Goal: Task Accomplishment & Management: Use online tool/utility

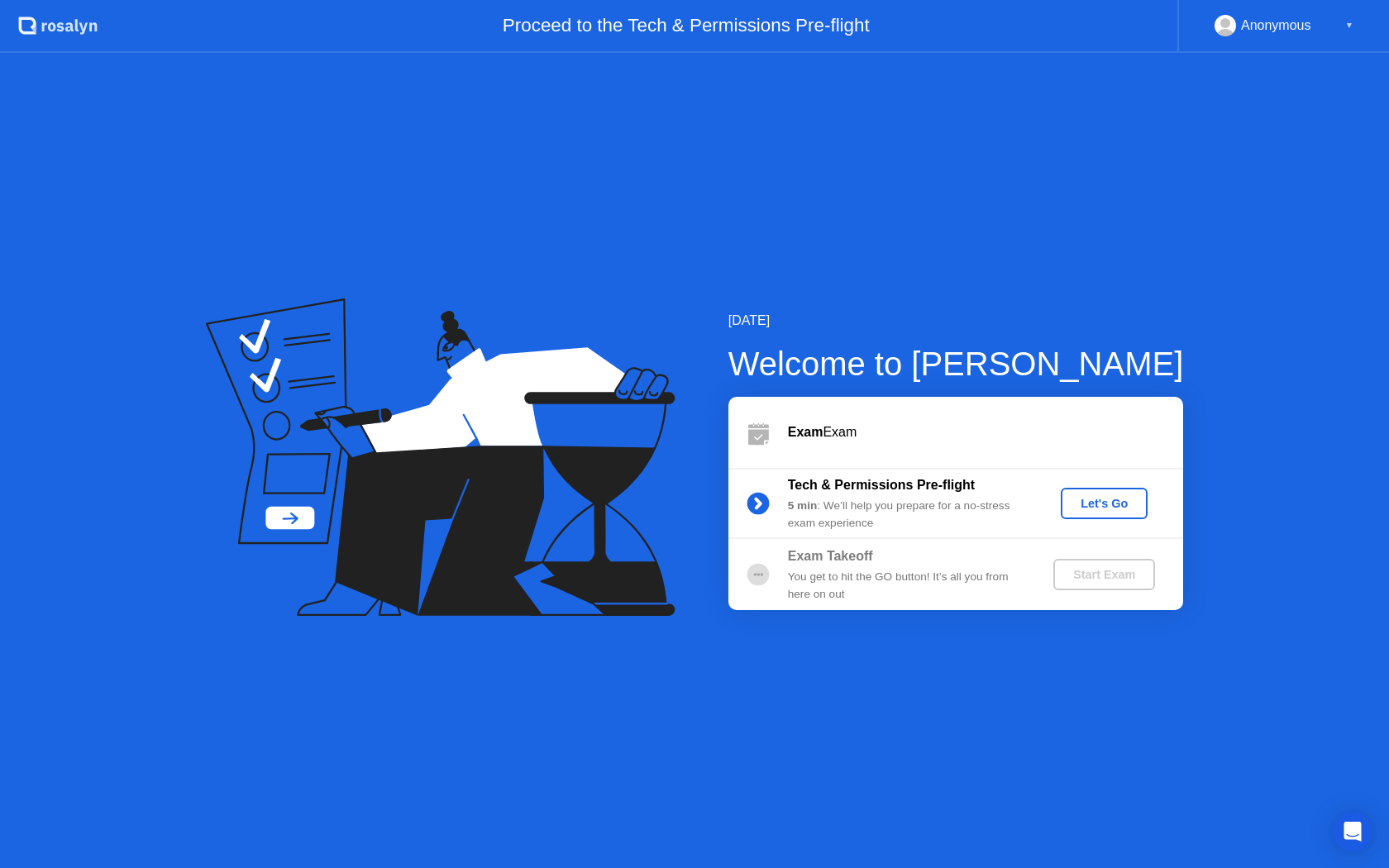
click at [1115, 510] on div "Let's Go" at bounding box center [1103, 503] width 73 height 13
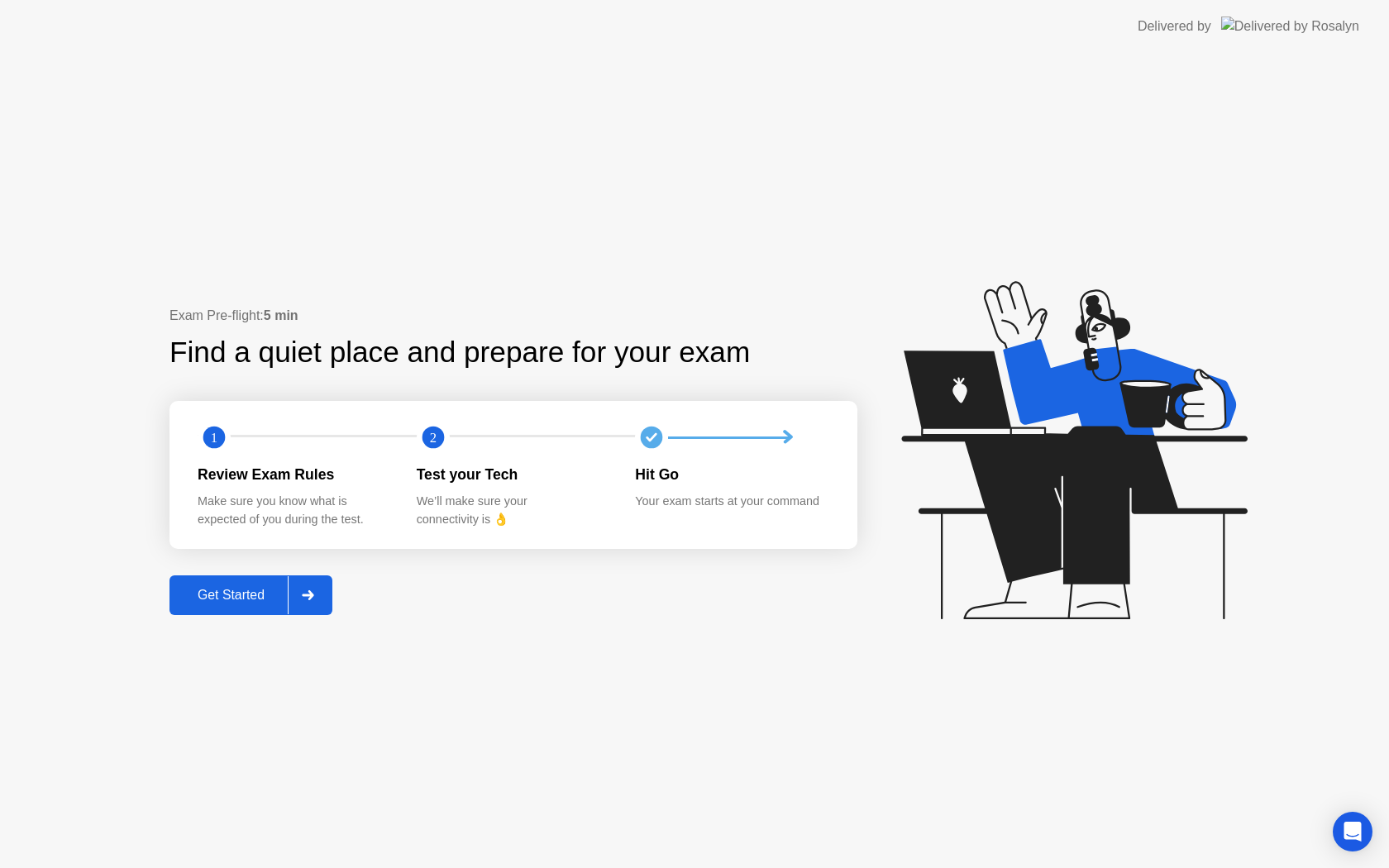
click at [255, 602] on div "Get Started" at bounding box center [231, 595] width 113 height 15
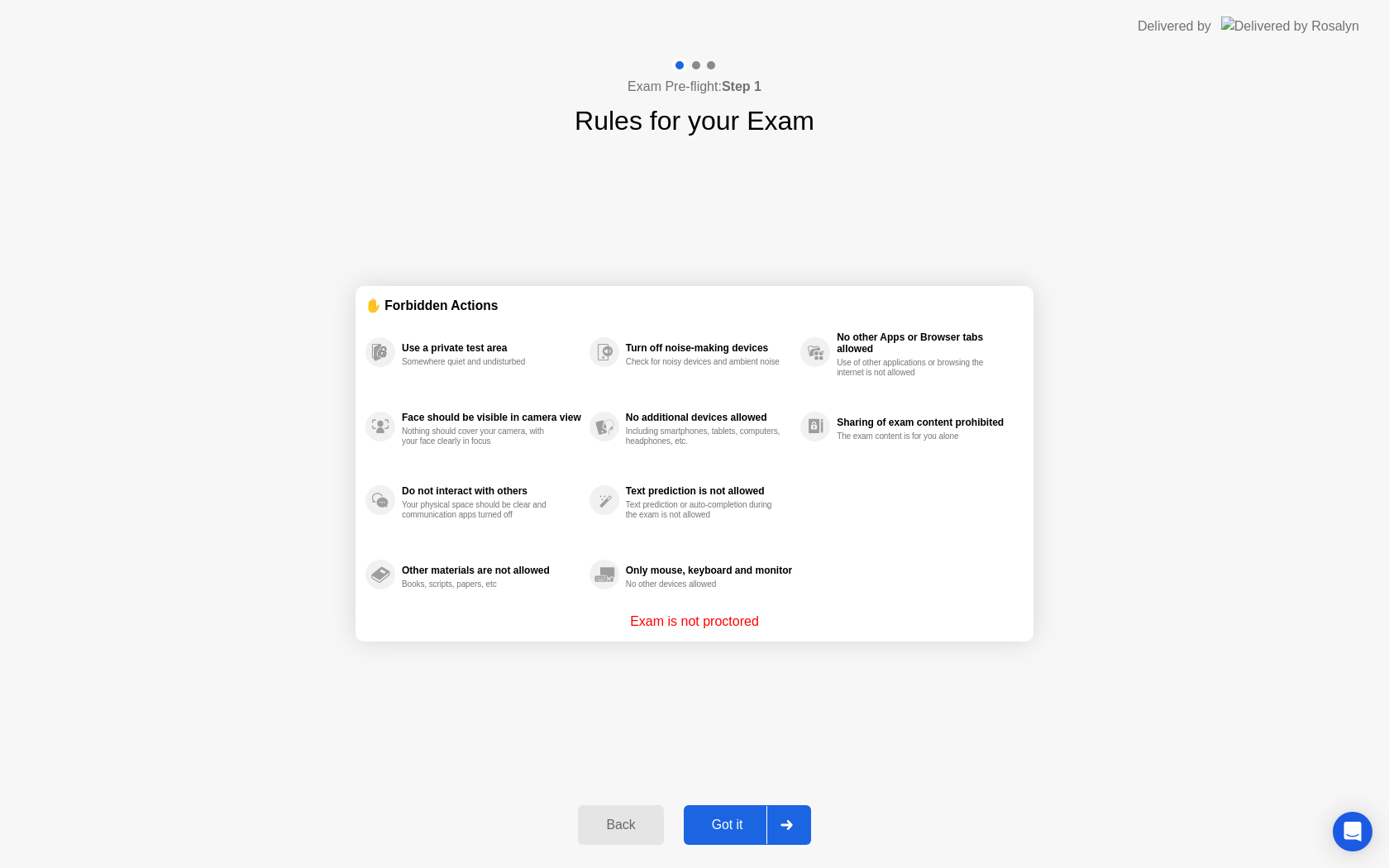
click at [726, 823] on div "Got it" at bounding box center [727, 825] width 78 height 15
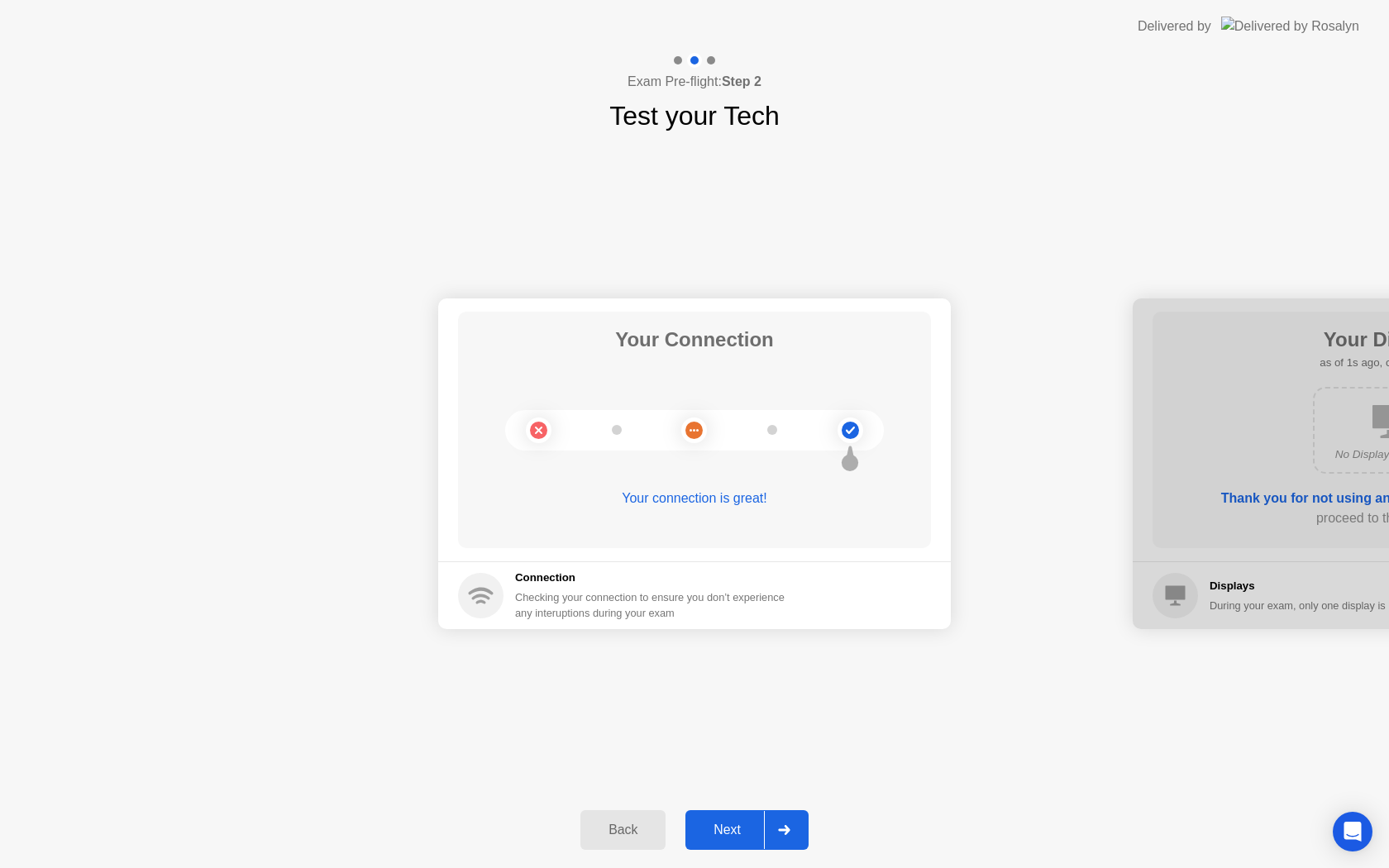
click at [737, 822] on div "Next" at bounding box center [726, 829] width 73 height 15
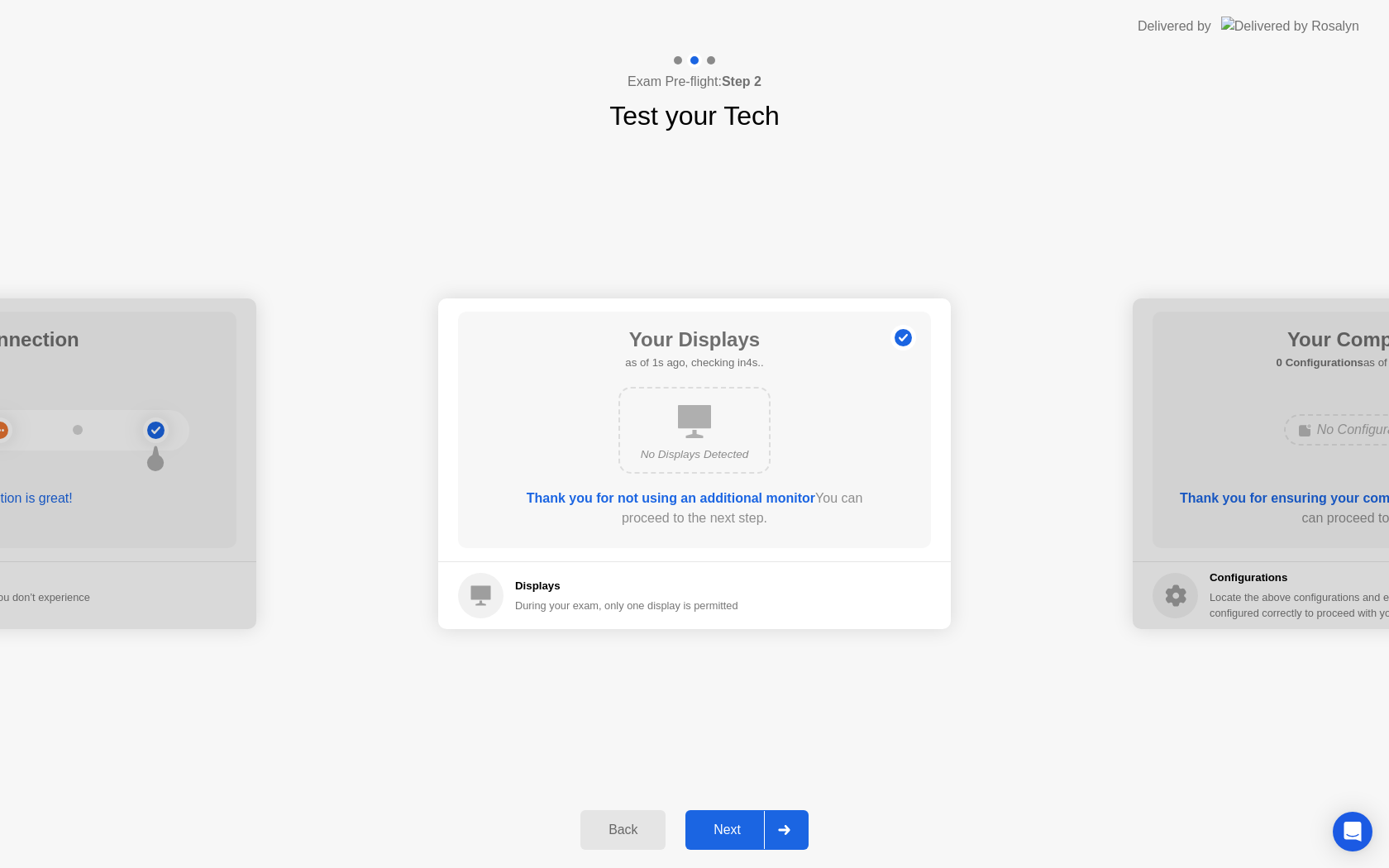
click at [736, 827] on div "Next" at bounding box center [726, 829] width 73 height 15
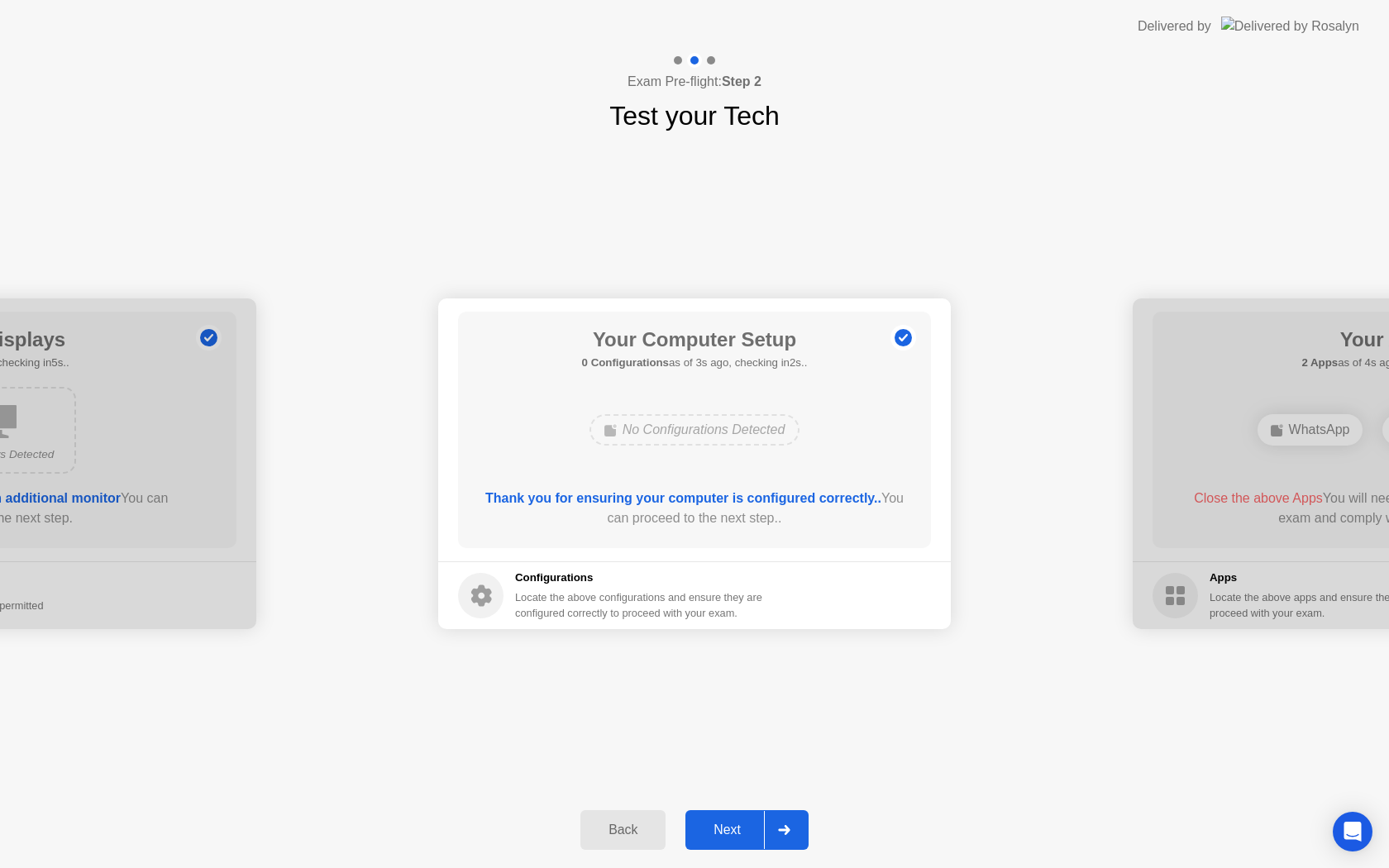
click at [736, 827] on div "Next" at bounding box center [726, 829] width 73 height 15
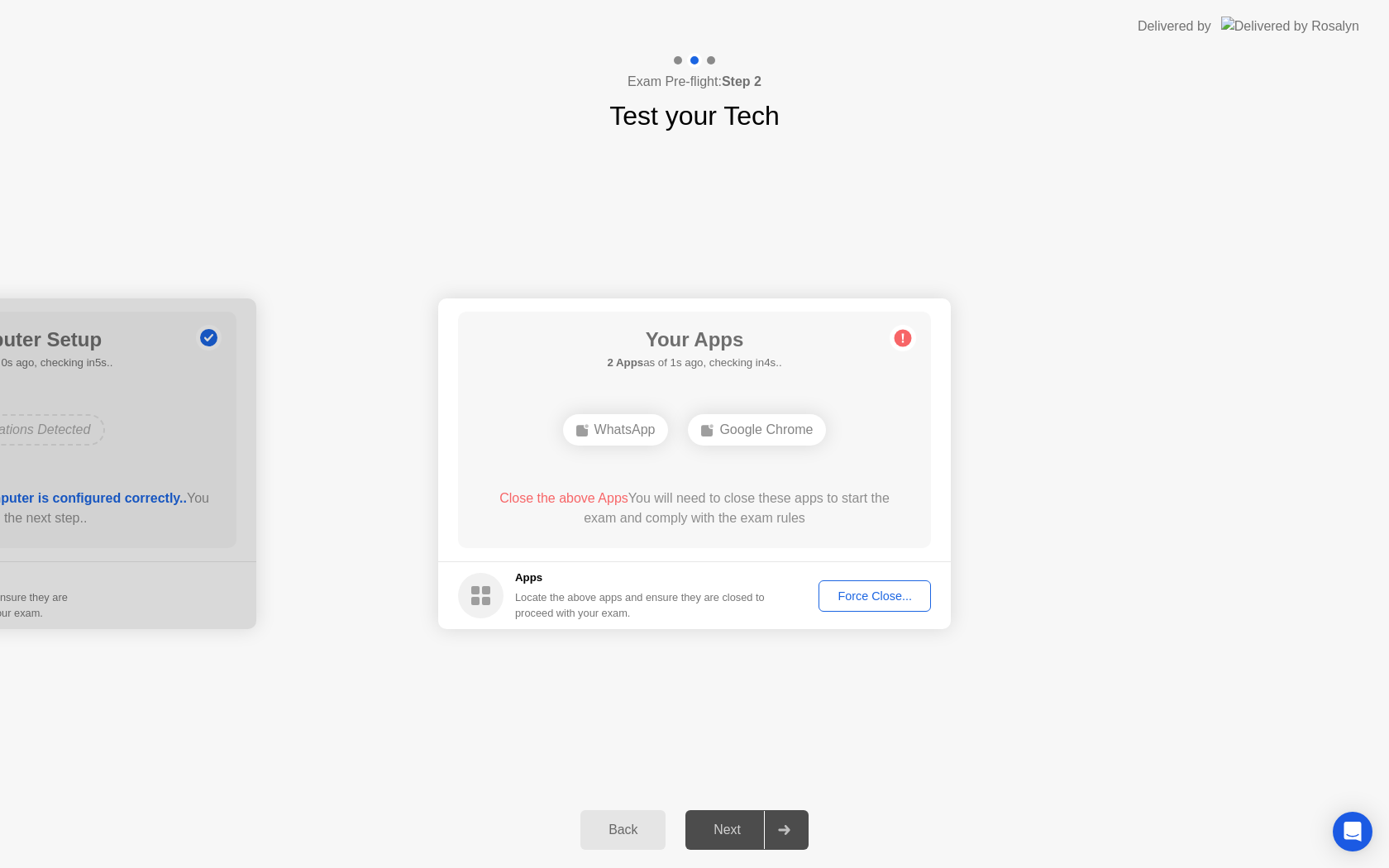
click at [854, 589] on div "Force Close..." at bounding box center [875, 595] width 101 height 13
drag, startPoint x: 750, startPoint y: 530, endPoint x: 785, endPoint y: 580, distance: 61.0
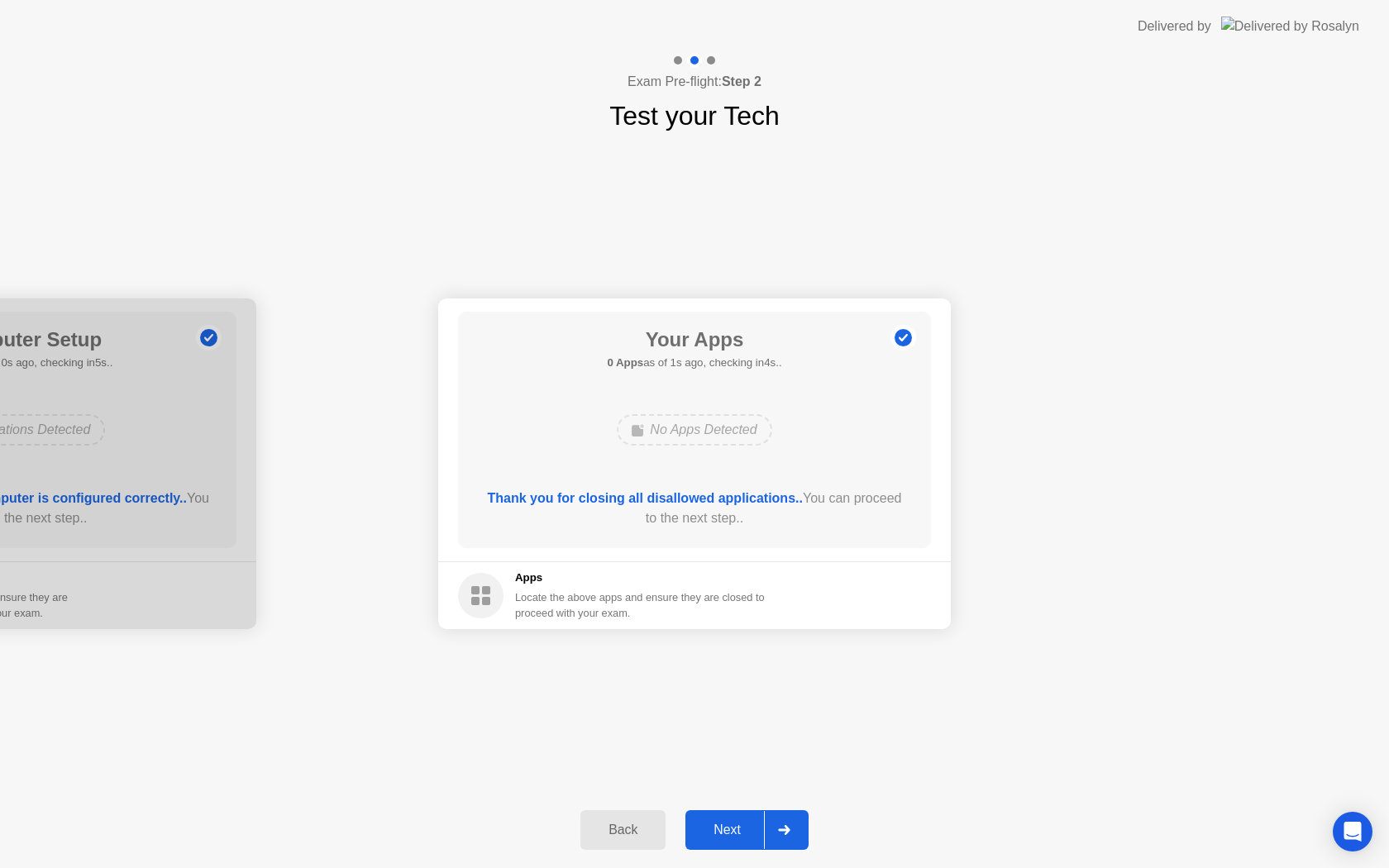
click at [739, 822] on div "Next" at bounding box center [726, 829] width 73 height 15
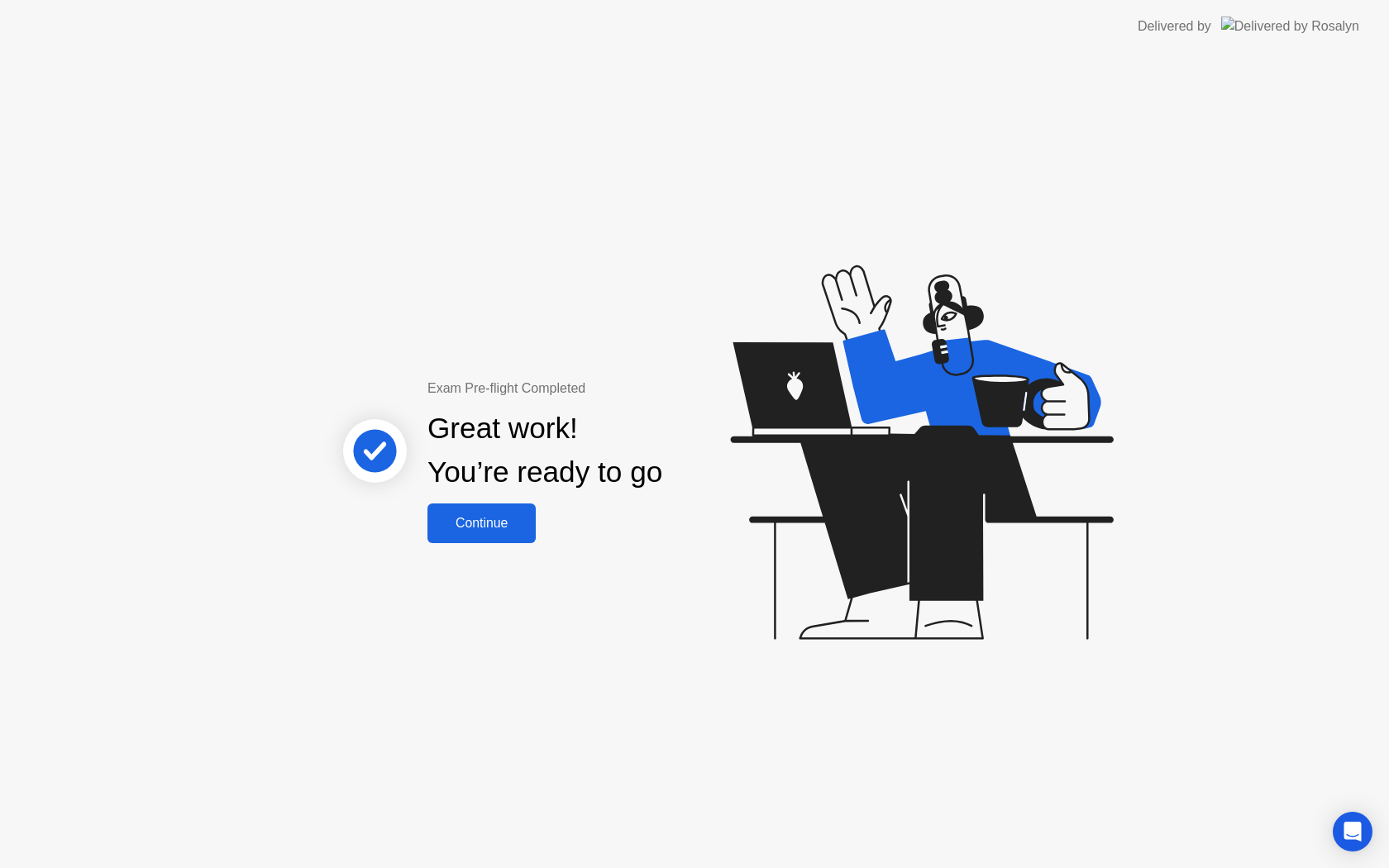
click at [517, 536] on button "Continue" at bounding box center [481, 523] width 109 height 40
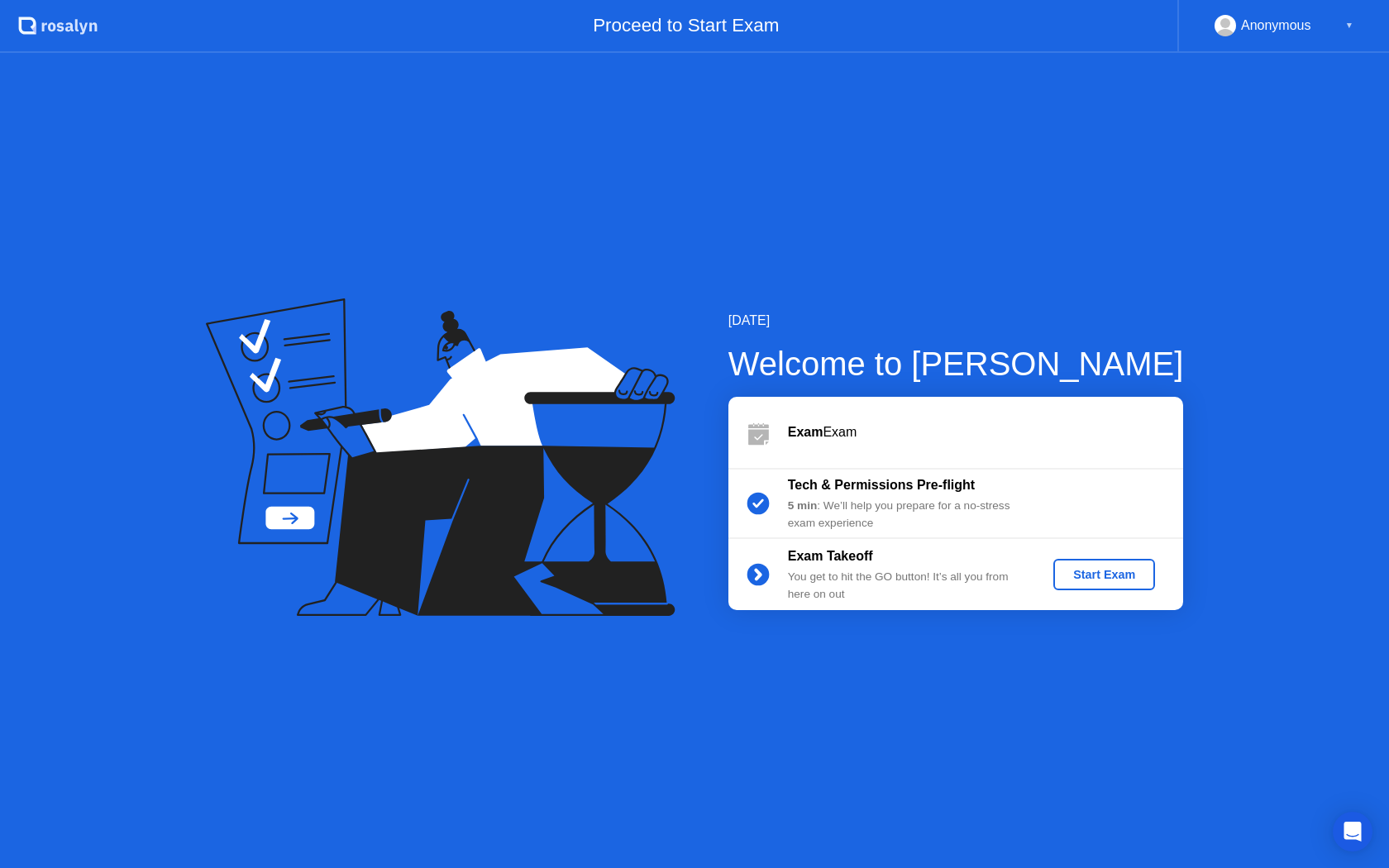
click at [1106, 572] on div "Start Exam" at bounding box center [1104, 574] width 88 height 13
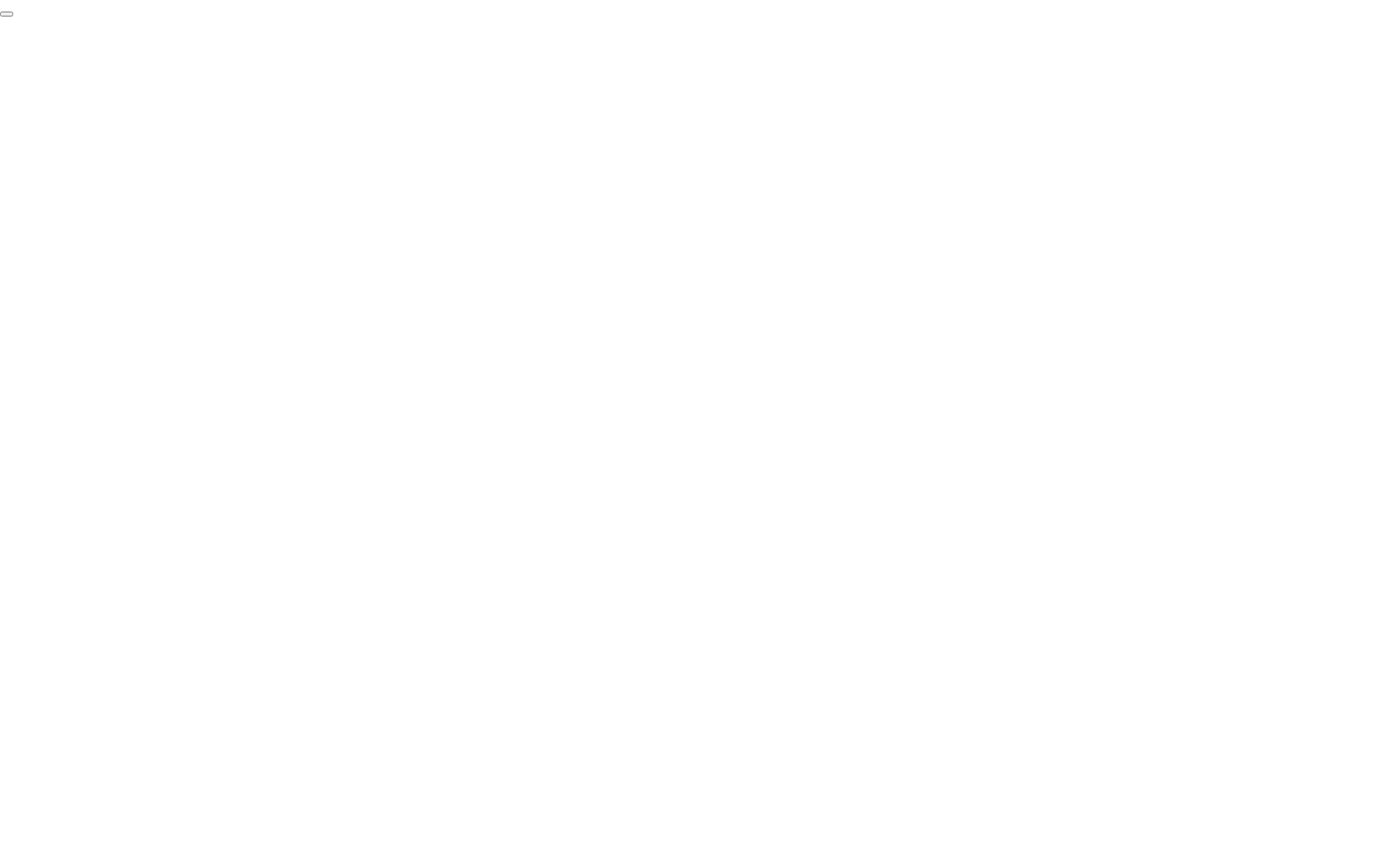
click div "End Proctoring Session"
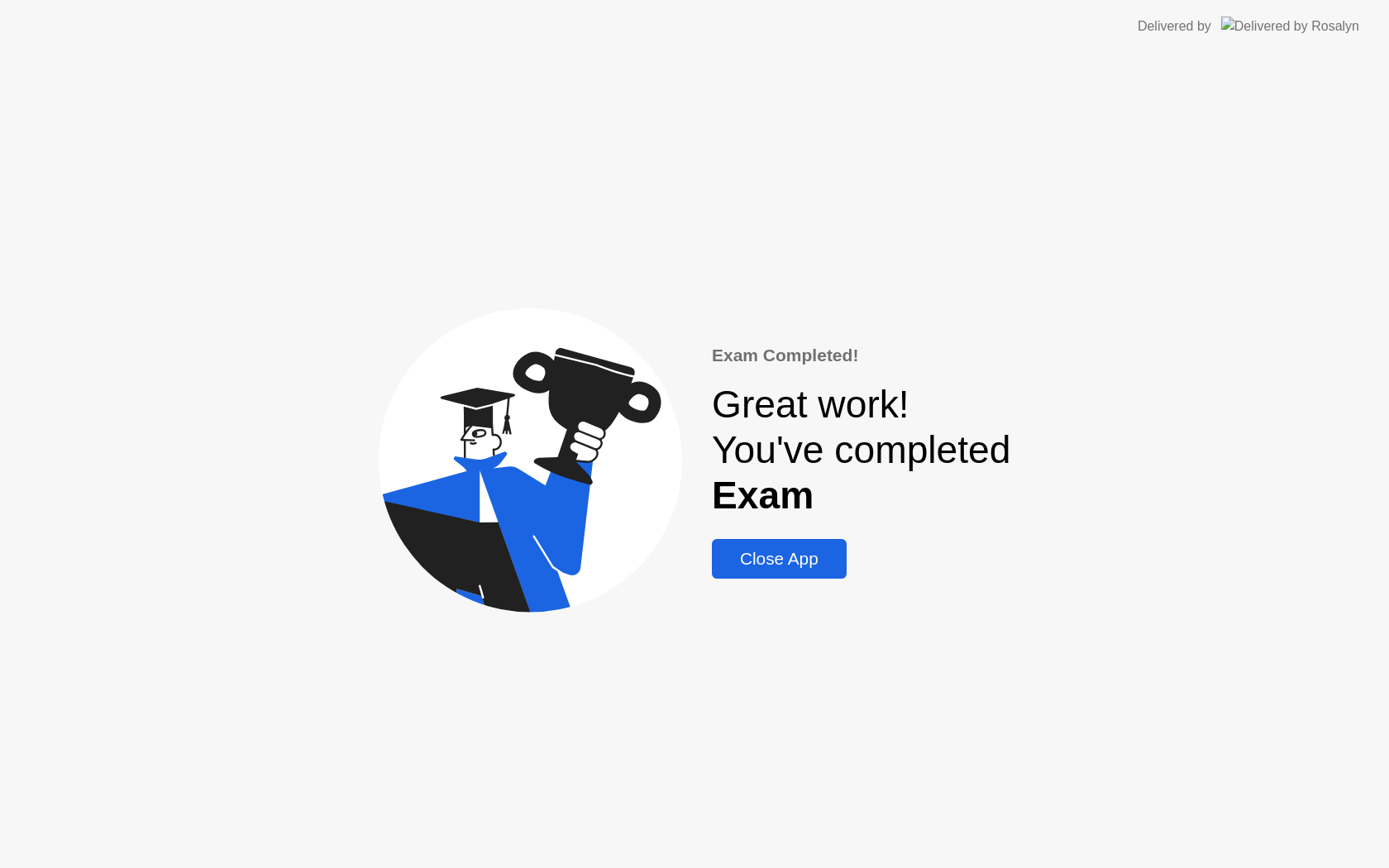
click at [818, 573] on button "Close App" at bounding box center [779, 558] width 135 height 40
